Goal: Check status

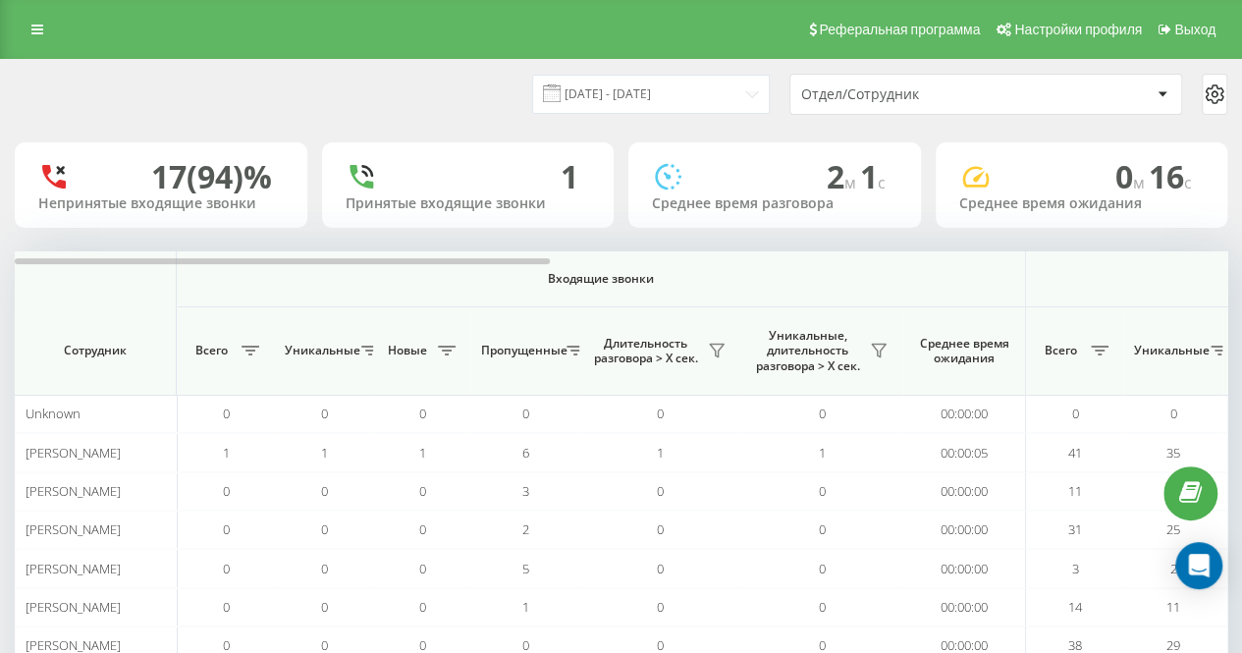
click at [361, 57] on div "Реферальная программа Настройки профиля Выход" at bounding box center [621, 29] width 1242 height 59
click at [321, 82] on div "[DATE] - [DATE] Отдел/Сотрудник" at bounding box center [621, 94] width 1212 height 41
click at [413, 89] on div "[DATE] - [DATE] Отдел/Сотрудник" at bounding box center [621, 94] width 1212 height 41
click at [424, 133] on div "[DATE] - [DATE] Отдел/Сотрудник 17 (94)% Непринятые входящие звонки 1 Принятые …" at bounding box center [621, 391] width 1212 height 662
click at [436, 117] on div "22.09.2025 - 22.09.2025 Отдел/Сотрудник" at bounding box center [621, 94] width 1240 height 69
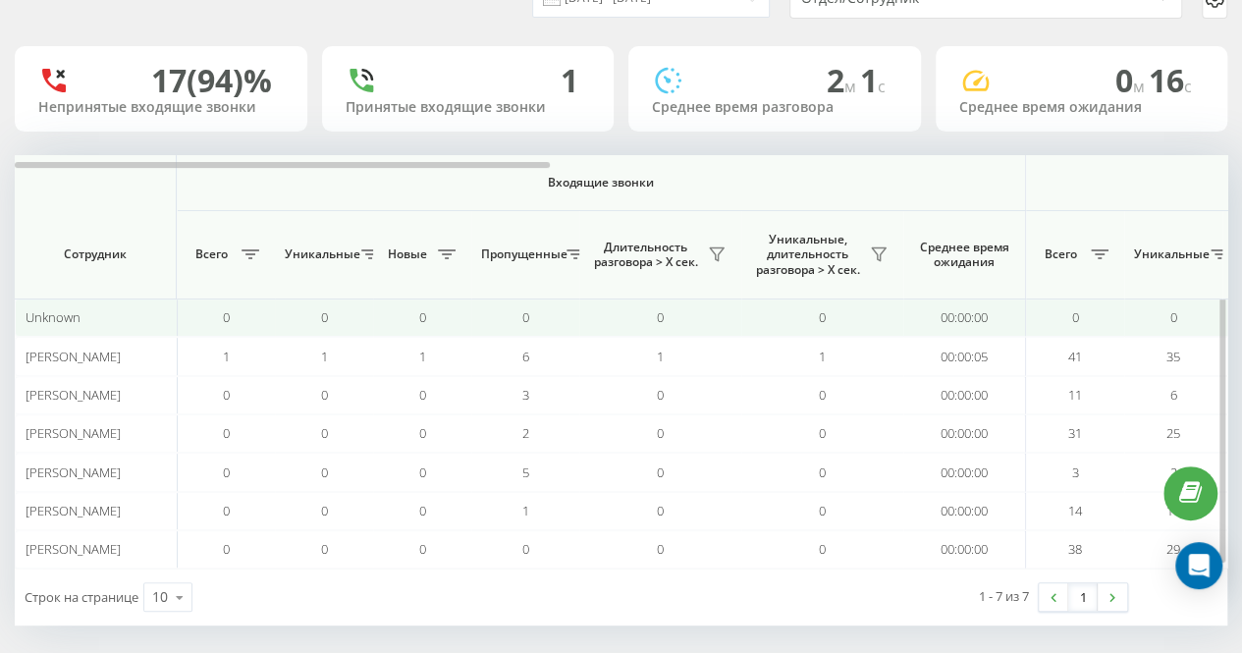
scroll to position [103, 0]
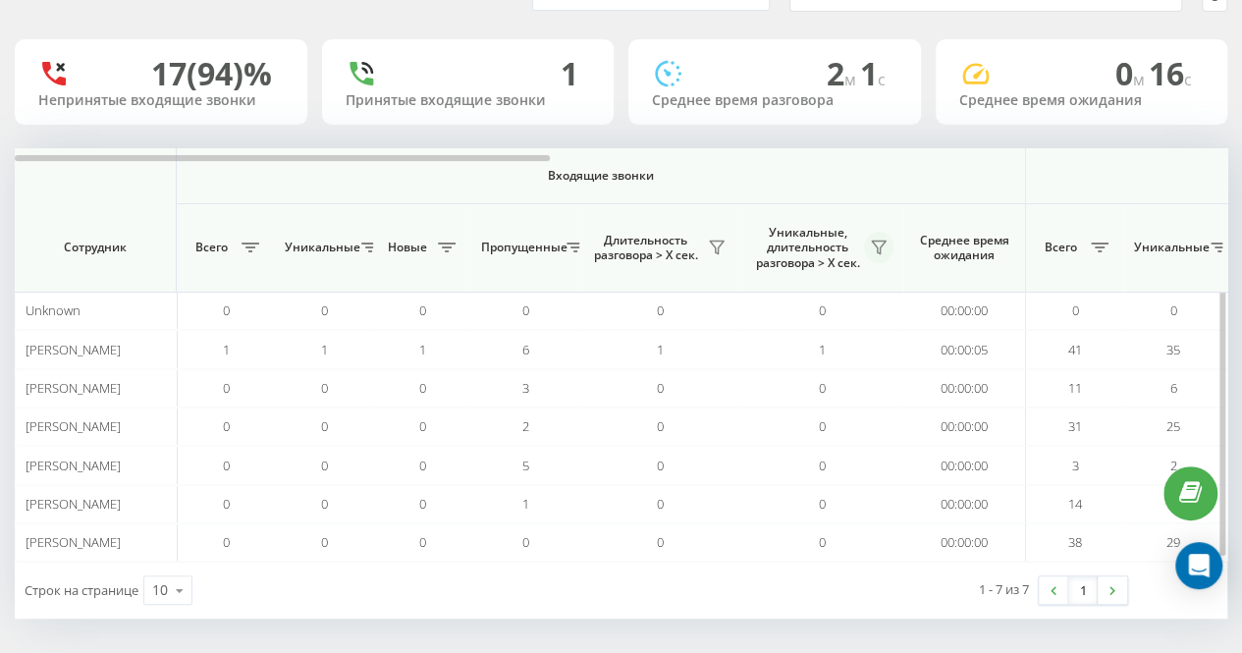
click at [884, 246] on icon at bounding box center [879, 248] width 16 height 16
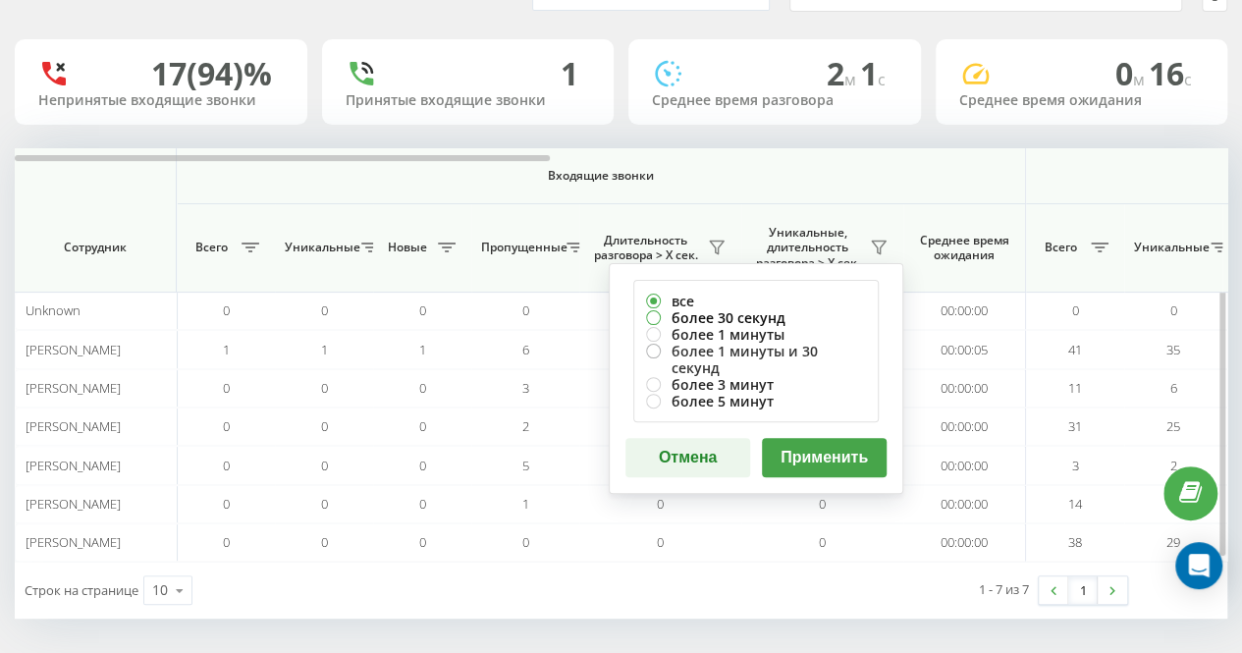
drag, startPoint x: 758, startPoint y: 313, endPoint x: 778, endPoint y: 343, distance: 35.9
click at [758, 313] on label "более 30 секунд" at bounding box center [756, 317] width 220 height 17
radio input "true"
click at [830, 447] on button "Применить" at bounding box center [824, 457] width 125 height 39
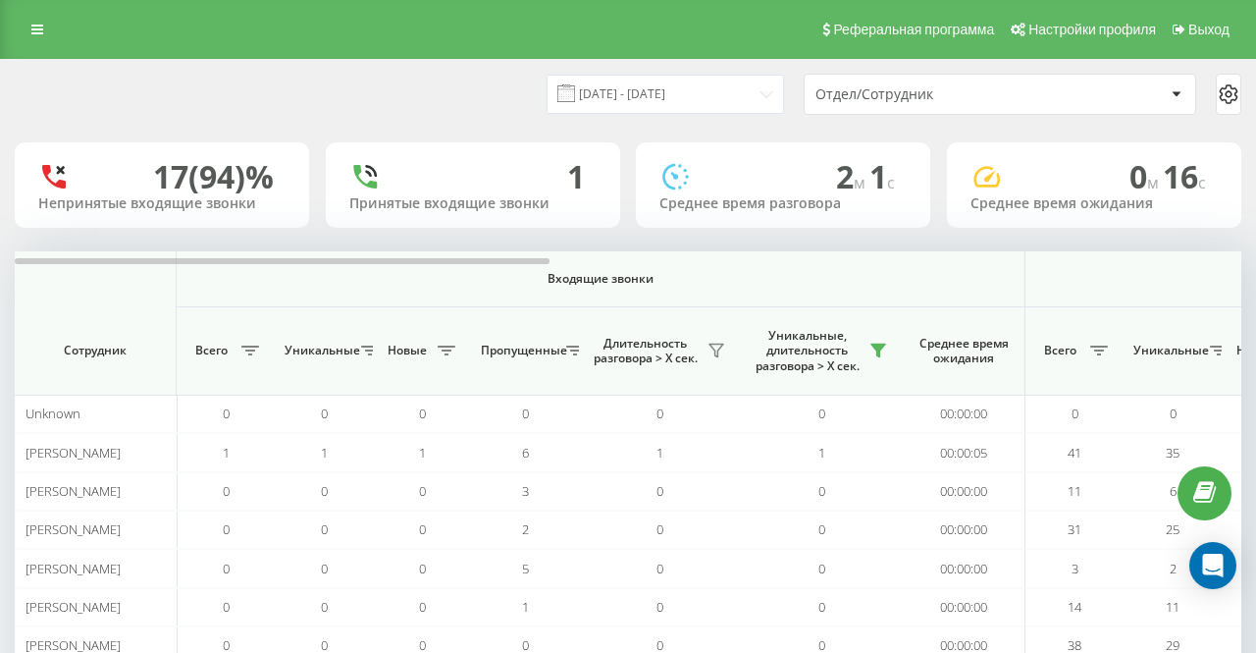
click at [455, 83] on div "[DATE] - [DATE] Отдел/Сотрудник" at bounding box center [628, 94] width 1227 height 41
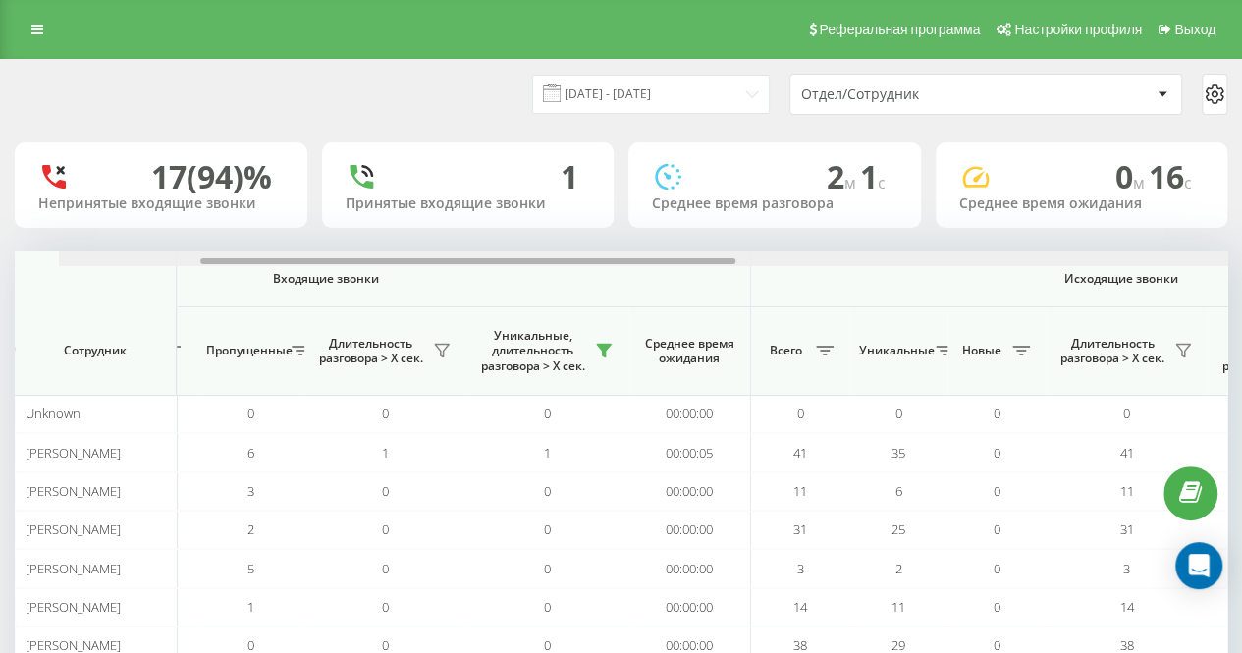
scroll to position [0, 319]
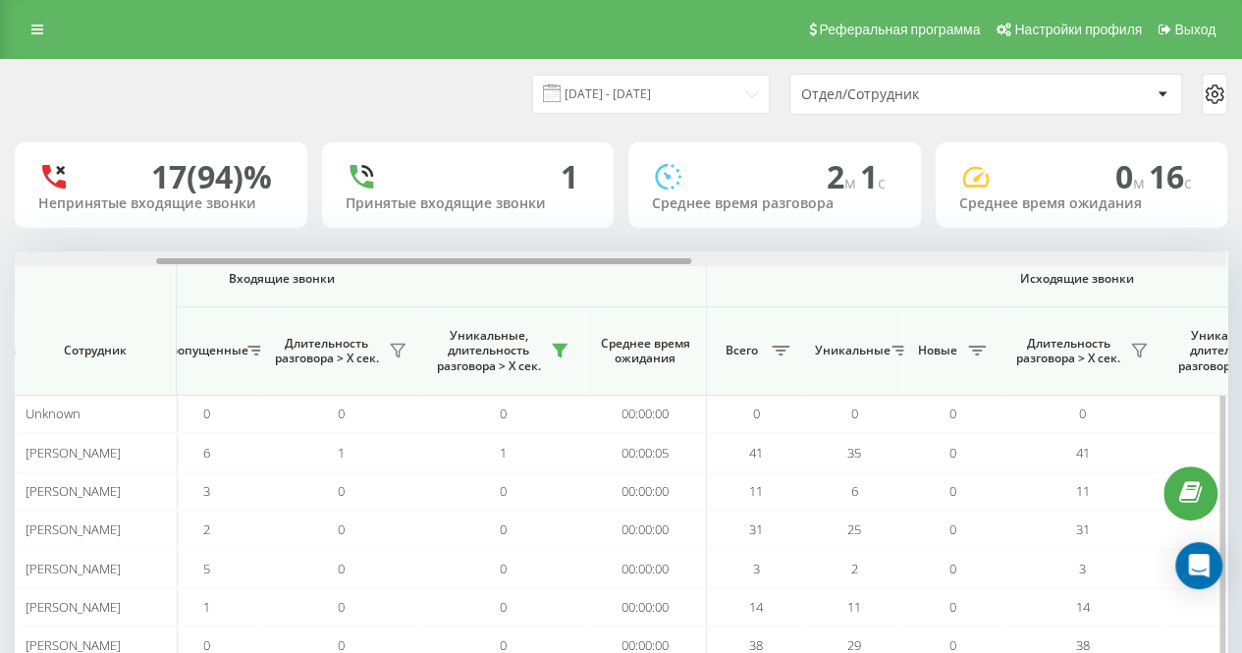
drag, startPoint x: 495, startPoint y: 260, endPoint x: 634, endPoint y: 259, distance: 139.4
click at [634, 259] on div at bounding box center [423, 261] width 535 height 6
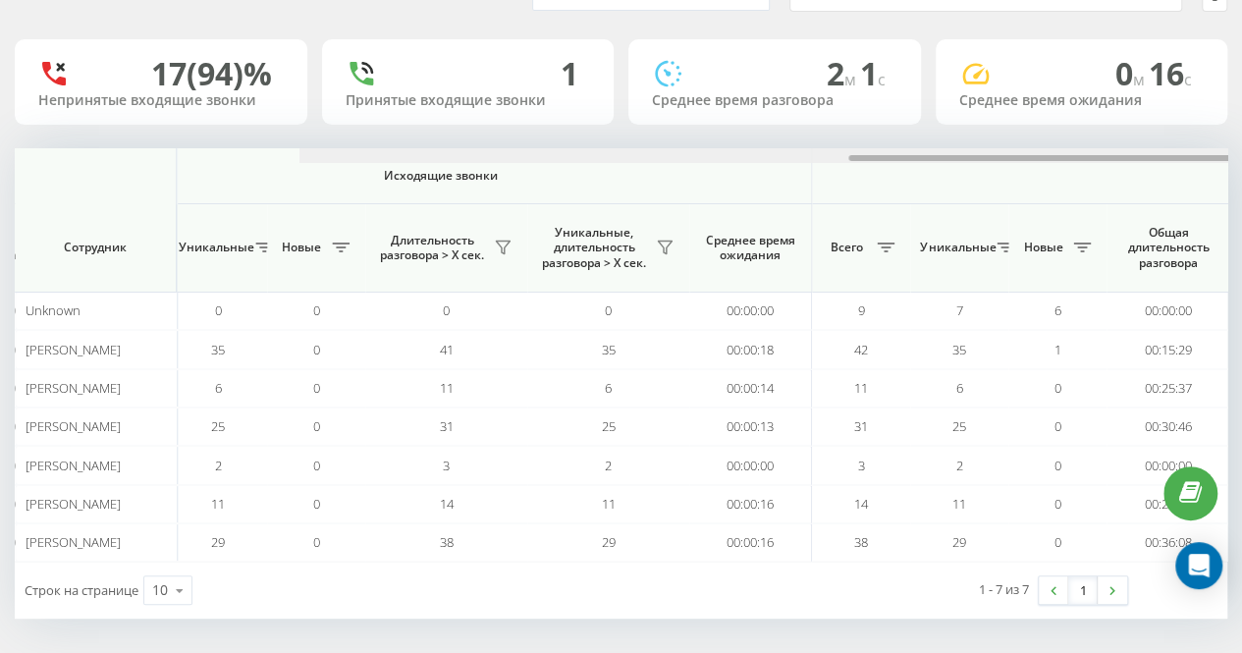
scroll to position [0, 1254]
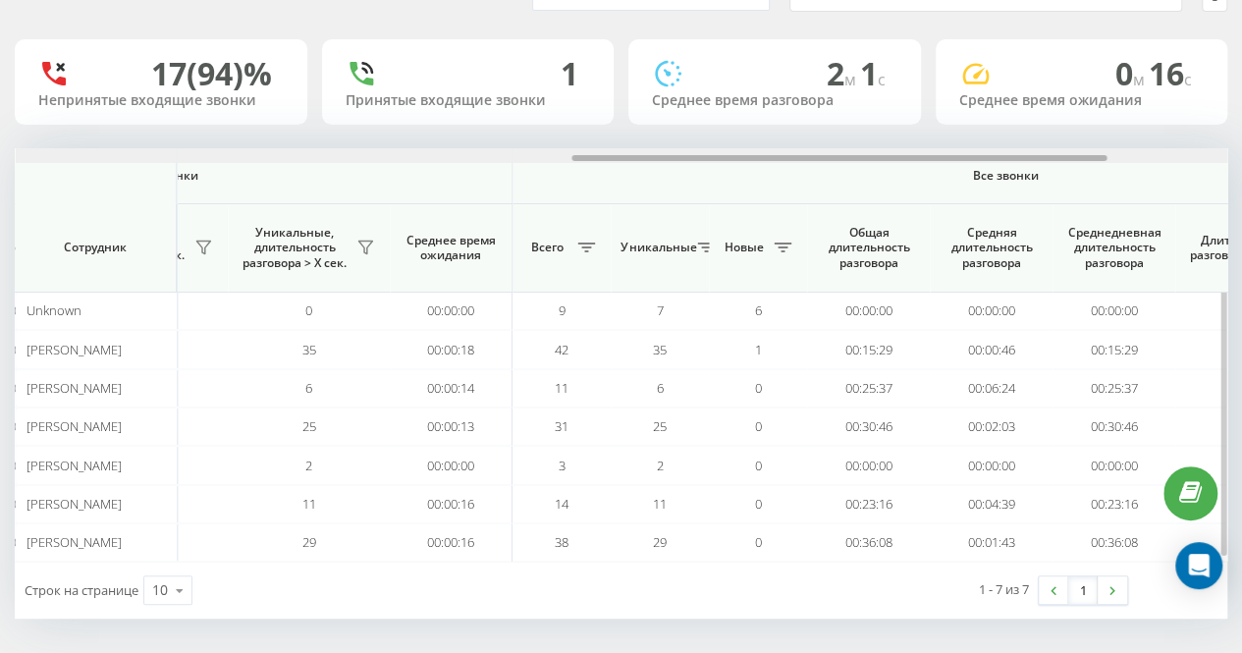
drag, startPoint x: 345, startPoint y: 156, endPoint x: 759, endPoint y: 175, distance: 414.6
click at [759, 175] on div "Входящие звонки Исходящие звонки Все звонки Сотрудник Всего Уникальные Новые Пр…" at bounding box center [621, 354] width 1212 height 413
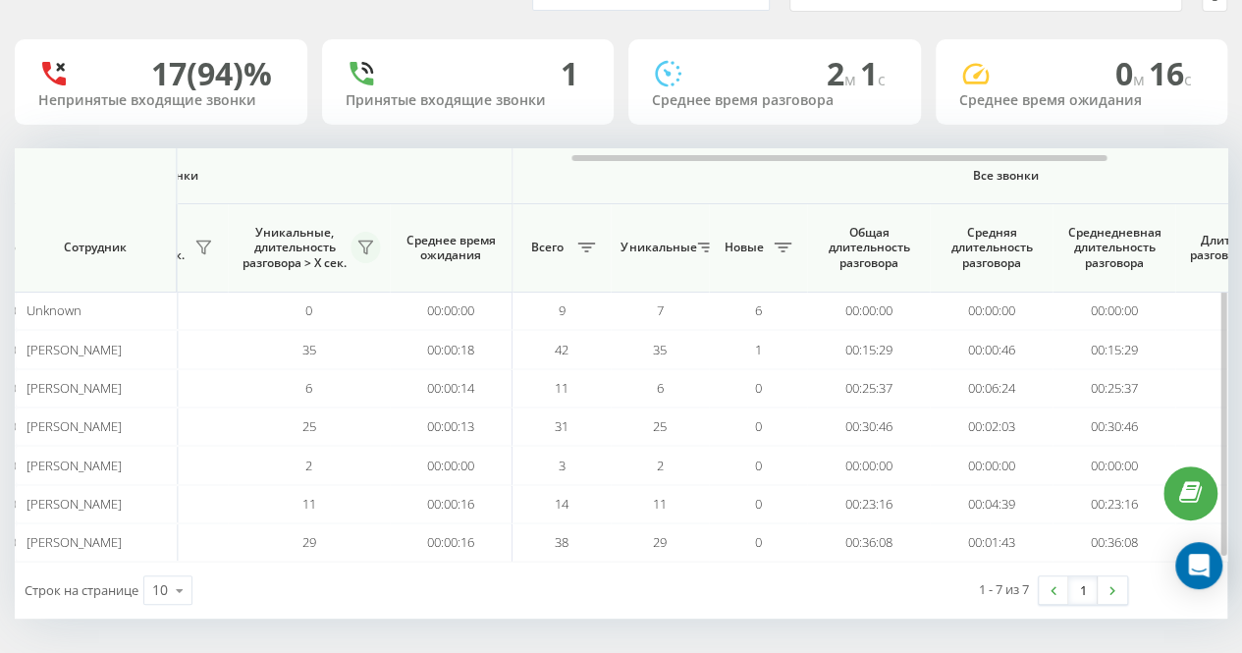
click at [370, 241] on icon at bounding box center [365, 247] width 14 height 13
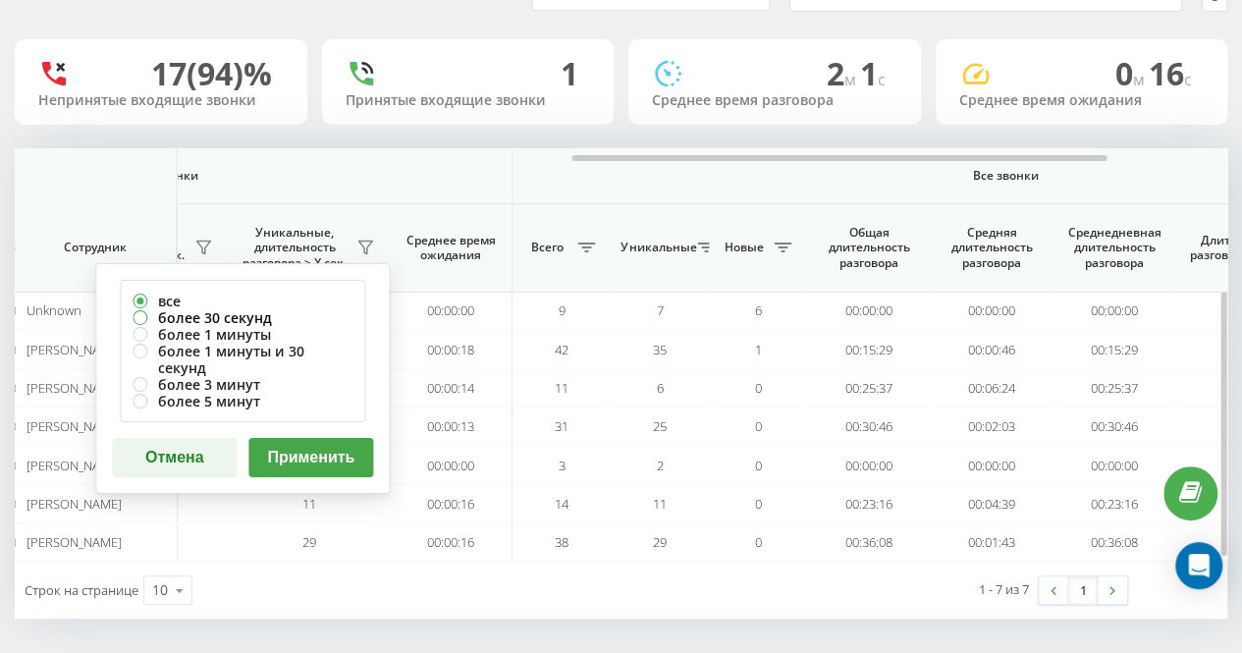
click at [304, 311] on label "более 30 секунд" at bounding box center [243, 317] width 220 height 17
radio input "true"
click at [341, 441] on button "Применить" at bounding box center [310, 457] width 125 height 39
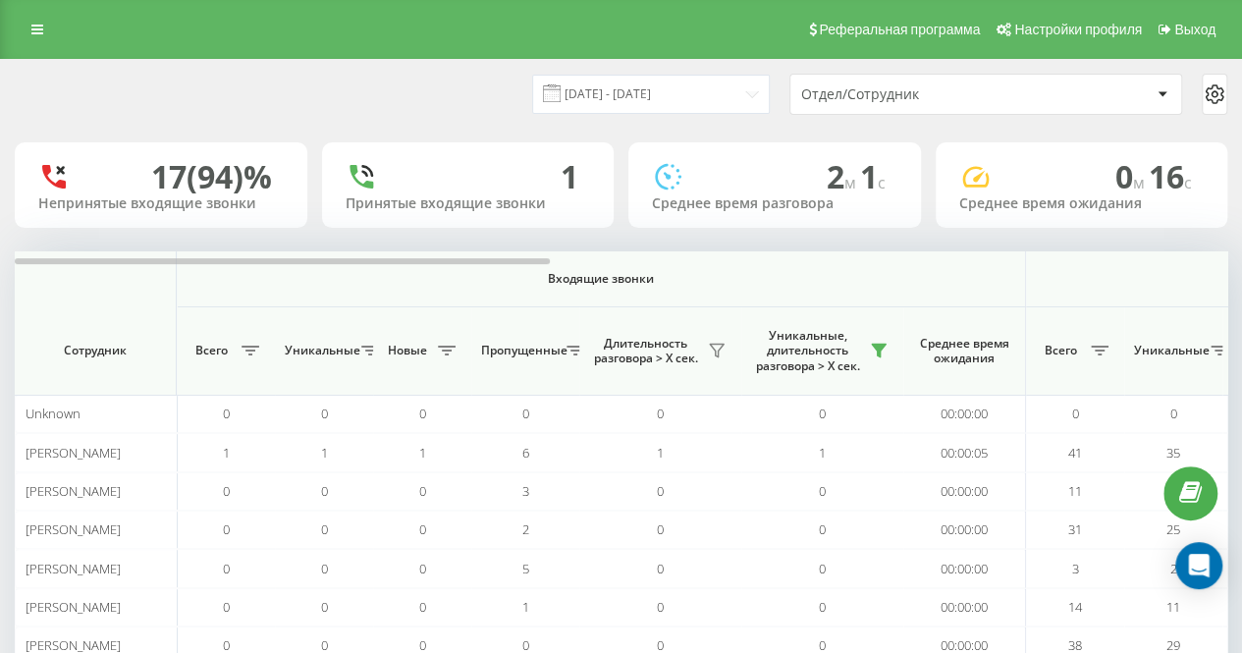
click at [399, 115] on div "[DATE] - [DATE] Отдел/Сотрудник" at bounding box center [621, 94] width 1240 height 69
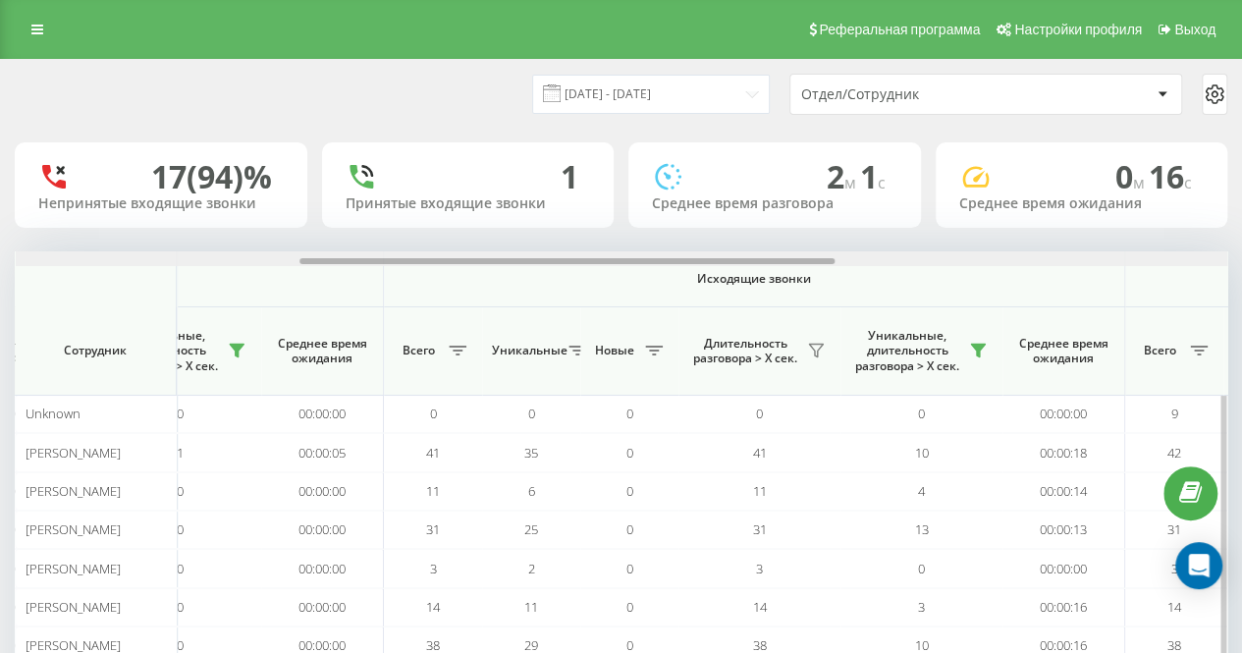
scroll to position [0, 939]
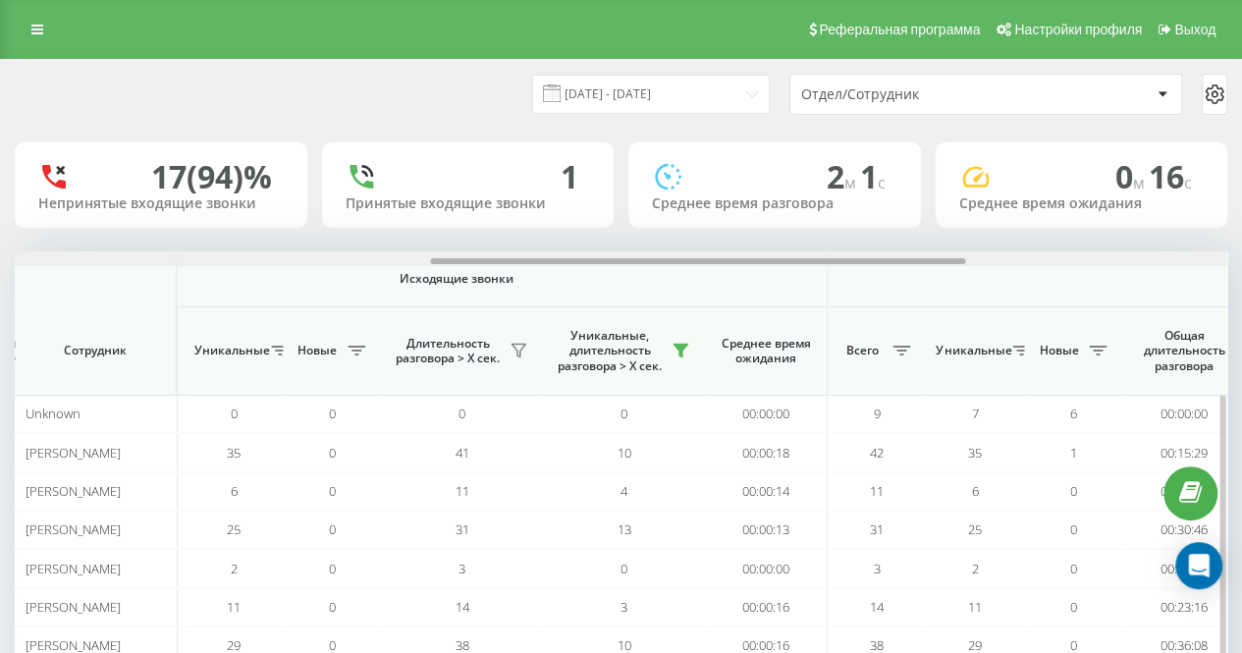
drag, startPoint x: 446, startPoint y: 262, endPoint x: 862, endPoint y: 272, distance: 416.3
click at [862, 272] on div "Входящие звонки Исходящие звонки Все звонки Сотрудник Всего Уникальные Новые Пр…" at bounding box center [621, 457] width 1212 height 413
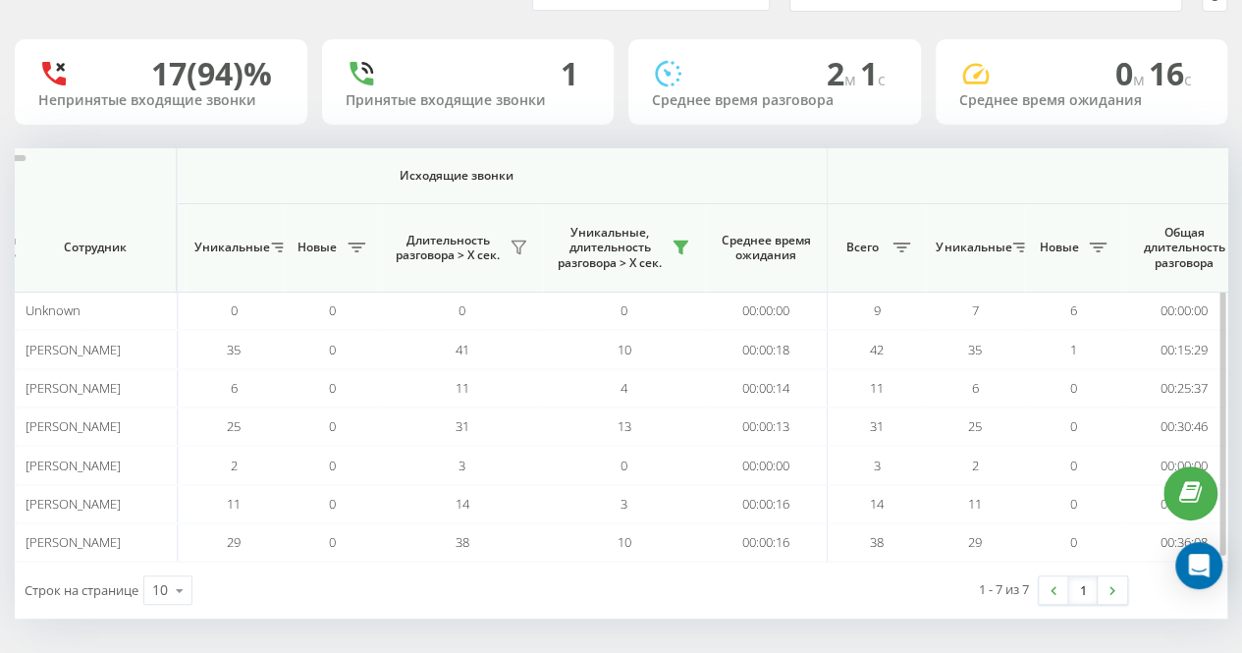
scroll to position [0, 0]
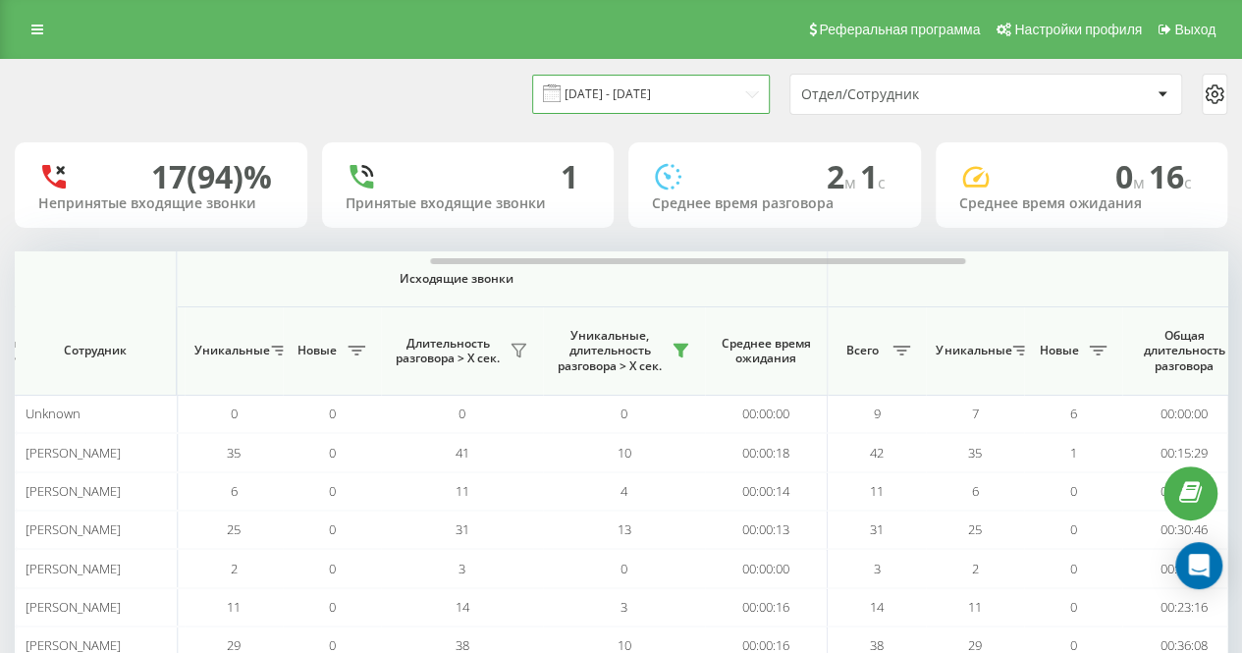
click at [756, 90] on input "[DATE] - [DATE]" at bounding box center [651, 94] width 238 height 38
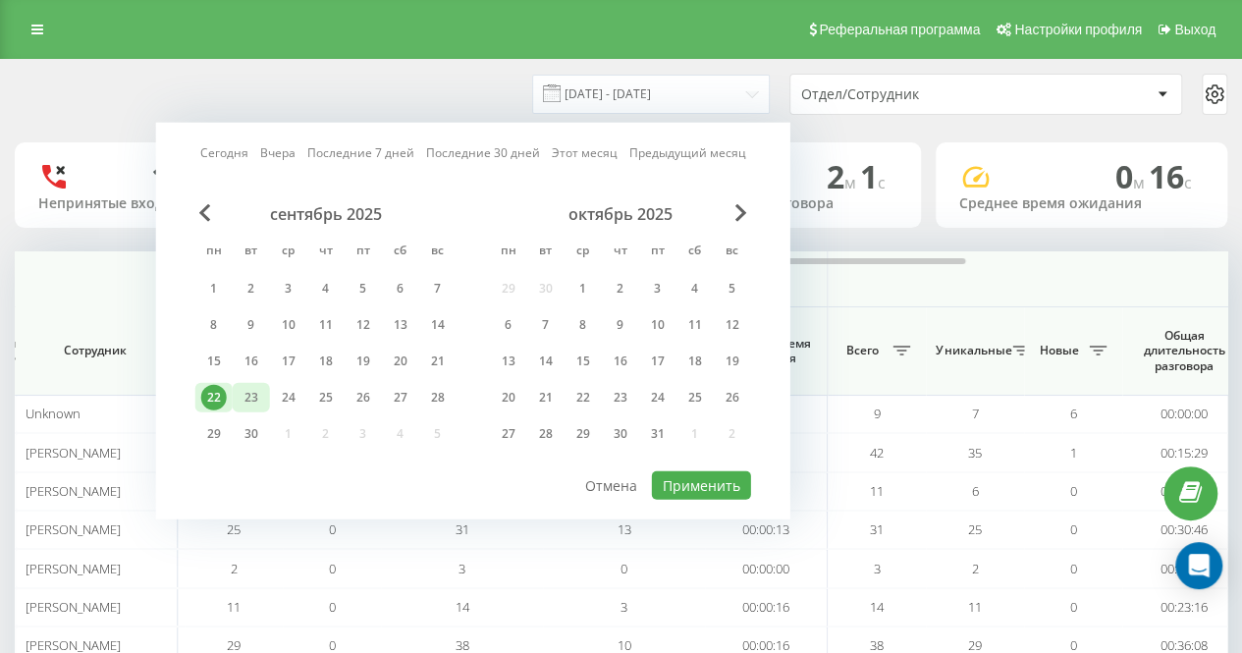
click at [241, 386] on div "23" at bounding box center [252, 398] width 26 height 26
click at [683, 473] on button "Применить" at bounding box center [701, 485] width 99 height 28
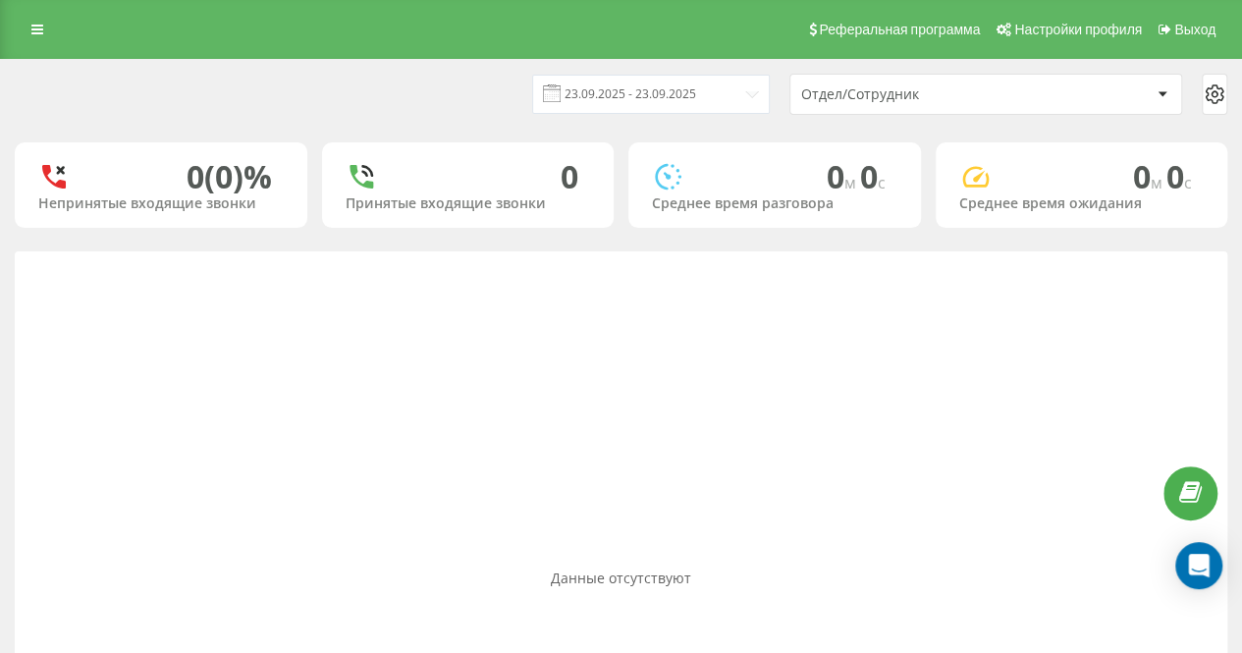
click at [497, 101] on div "[DATE] - [DATE] Отдел/Сотрудник" at bounding box center [621, 94] width 1212 height 41
click at [762, 488] on div "Данные отсутствуют" at bounding box center [621, 577] width 1212 height 653
click at [603, 398] on div "Данные отсутствуют" at bounding box center [621, 577] width 1212 height 653
click at [664, 480] on div "Данные отсутствуют" at bounding box center [621, 577] width 1212 height 653
